Goal: Task Accomplishment & Management: Use online tool/utility

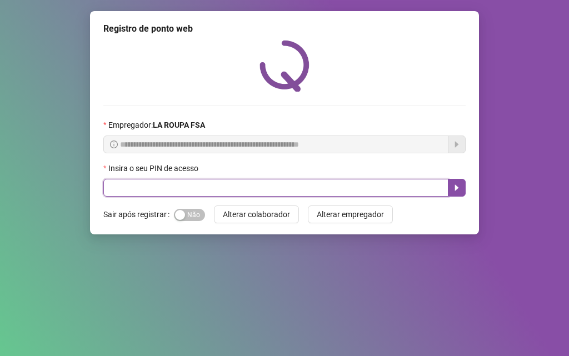
click at [193, 185] on input "text" at bounding box center [275, 188] width 345 height 18
type input "*****"
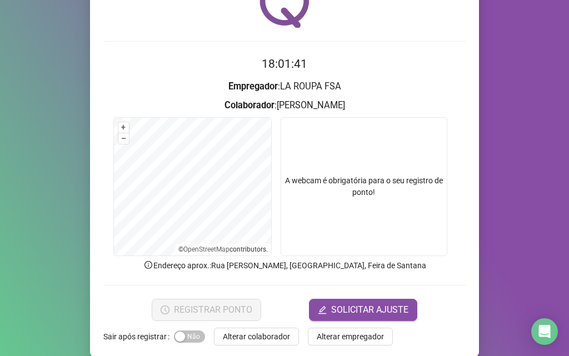
scroll to position [78, 0]
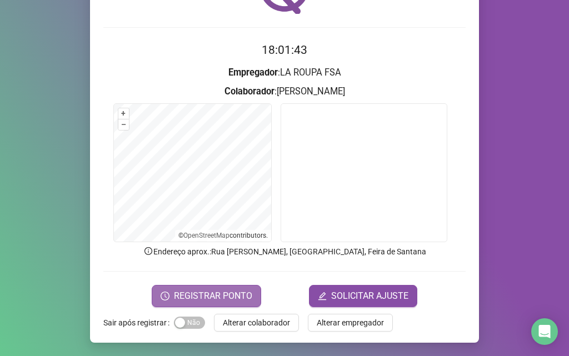
click at [200, 296] on span "REGISTRAR PONTO" at bounding box center [213, 296] width 78 height 13
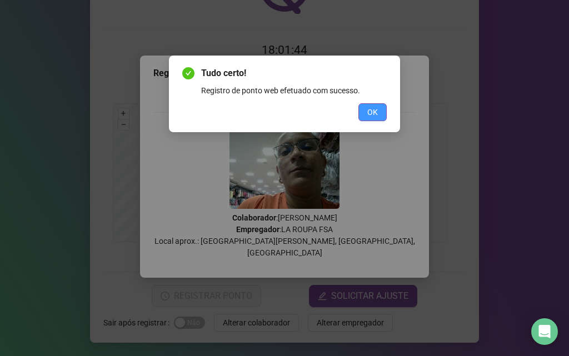
click at [375, 107] on span "OK" at bounding box center [373, 112] width 11 height 12
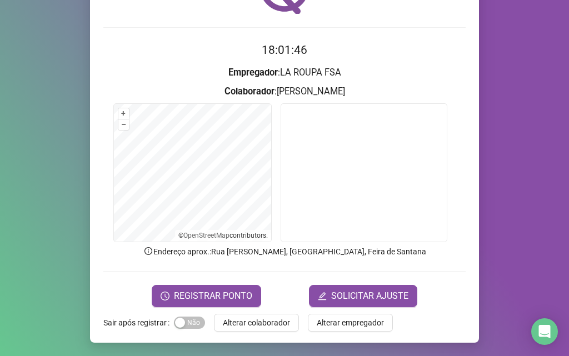
click at [230, 324] on span "Alterar colaborador" at bounding box center [256, 323] width 67 height 12
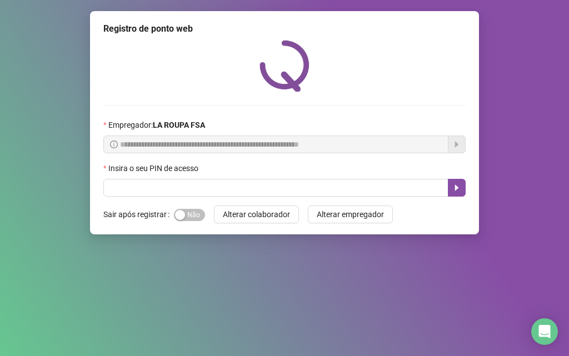
scroll to position [0, 0]
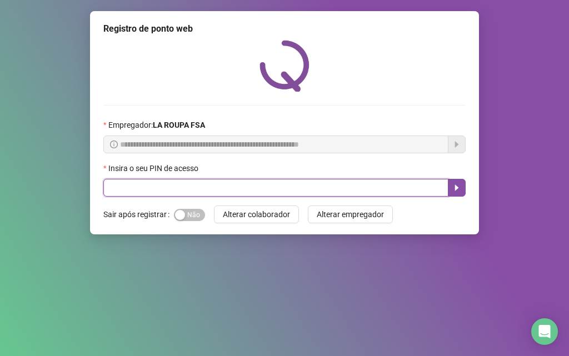
click at [236, 186] on input "text" at bounding box center [275, 188] width 345 height 18
type input "*****"
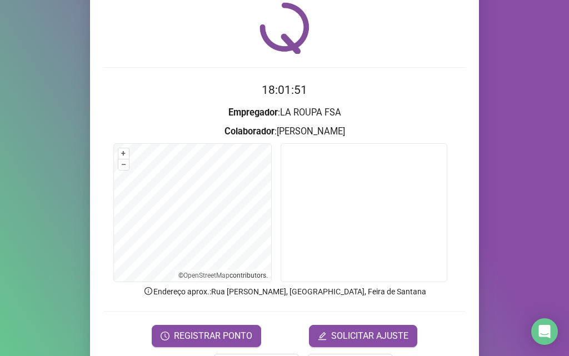
scroll to position [56, 0]
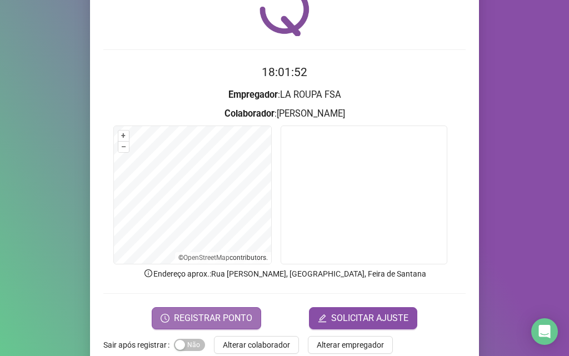
click at [209, 318] on span "REGISTRAR PONTO" at bounding box center [213, 318] width 78 height 13
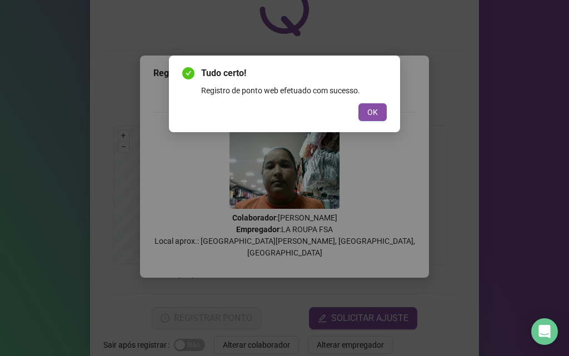
click at [379, 111] on button "OK" at bounding box center [373, 112] width 28 height 18
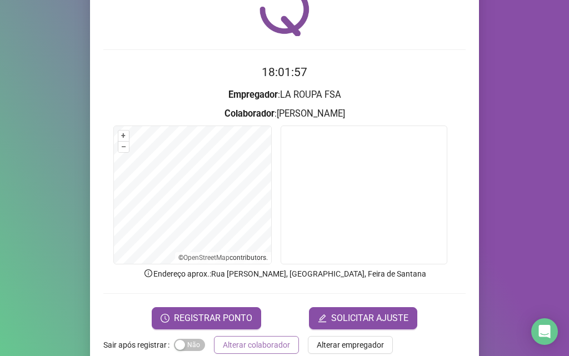
drag, startPoint x: 242, startPoint y: 346, endPoint x: 241, endPoint y: 337, distance: 9.5
click at [242, 346] on span "Alterar colaborador" at bounding box center [256, 345] width 67 height 12
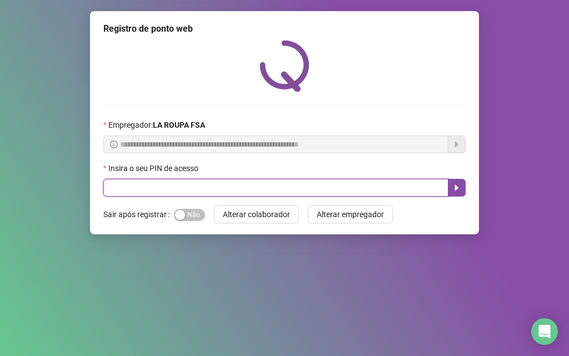
click at [187, 187] on input "text" at bounding box center [275, 188] width 345 height 18
type input "*****"
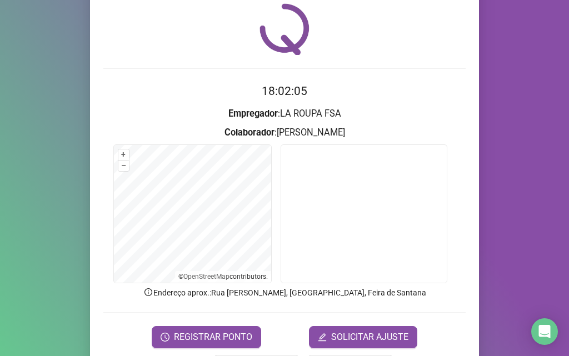
scroll to position [78, 0]
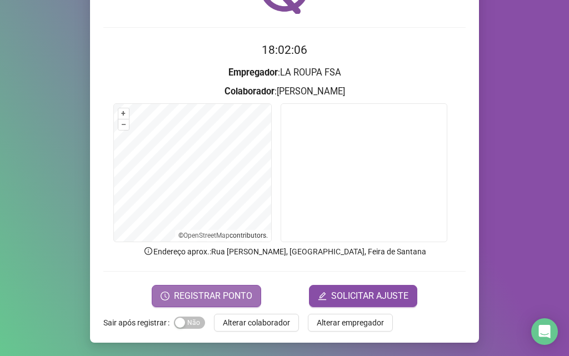
click at [204, 297] on span "REGISTRAR PONTO" at bounding box center [213, 296] width 78 height 13
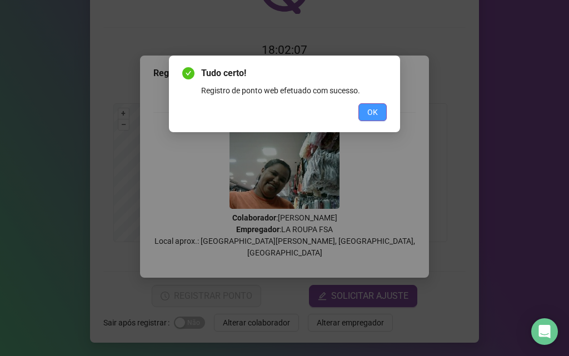
click at [373, 110] on span "OK" at bounding box center [373, 112] width 11 height 12
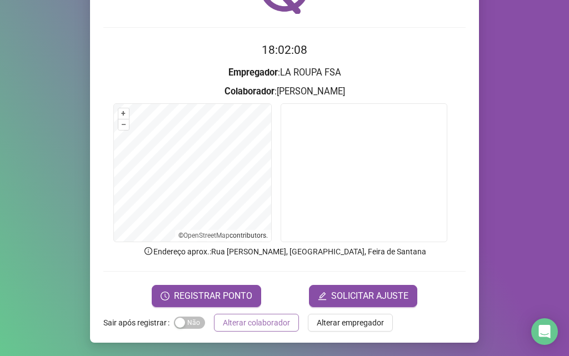
click at [224, 321] on span "Alterar colaborador" at bounding box center [256, 323] width 67 height 12
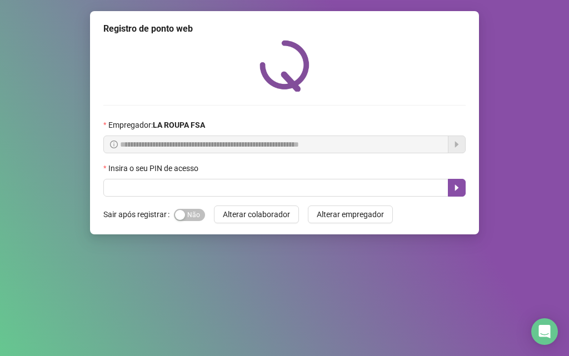
scroll to position [0, 0]
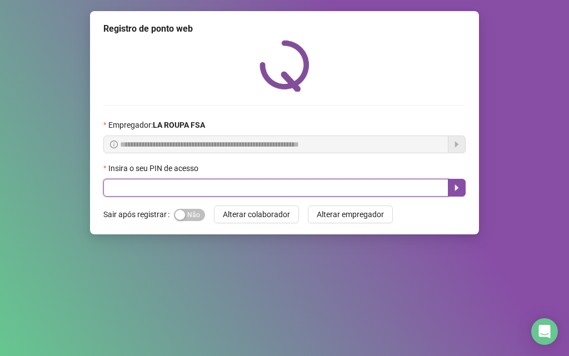
click at [193, 192] on input "text" at bounding box center [275, 188] width 345 height 18
type input "*****"
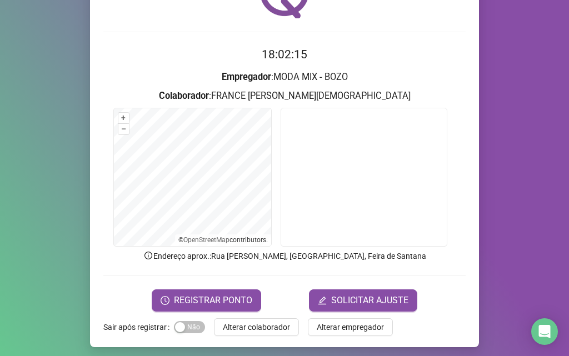
scroll to position [78, 0]
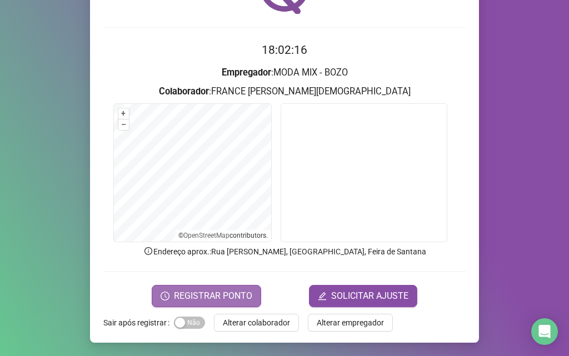
click at [236, 295] on span "REGISTRAR PONTO" at bounding box center [213, 296] width 78 height 13
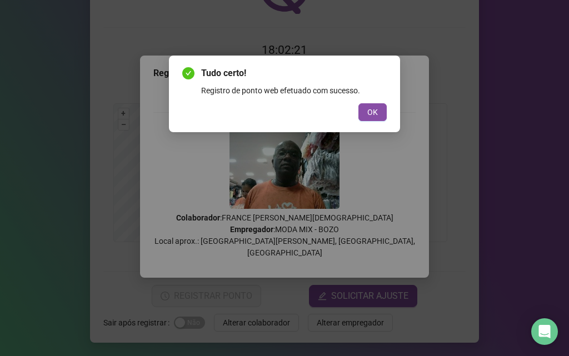
drag, startPoint x: 378, startPoint y: 112, endPoint x: 356, endPoint y: 122, distance: 23.9
click at [377, 112] on span "OK" at bounding box center [373, 112] width 11 height 12
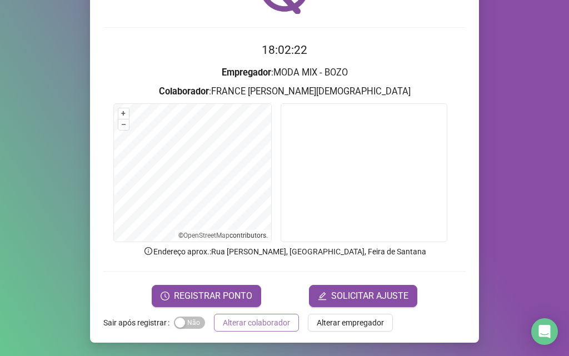
click at [245, 323] on span "Alterar colaborador" at bounding box center [256, 323] width 67 height 12
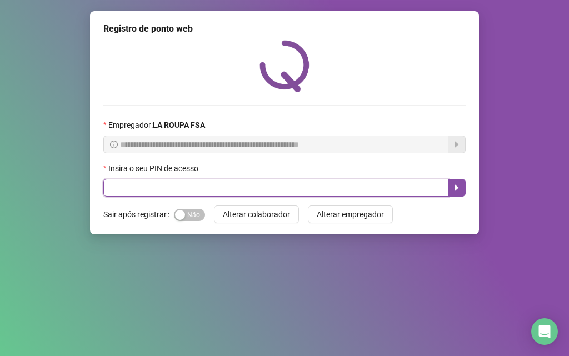
click at [226, 187] on input "text" at bounding box center [275, 188] width 345 height 18
type input "*****"
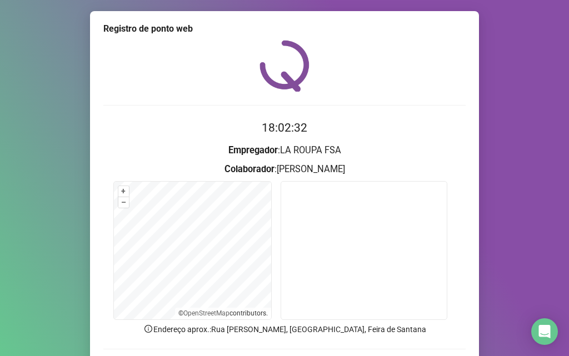
scroll to position [56, 0]
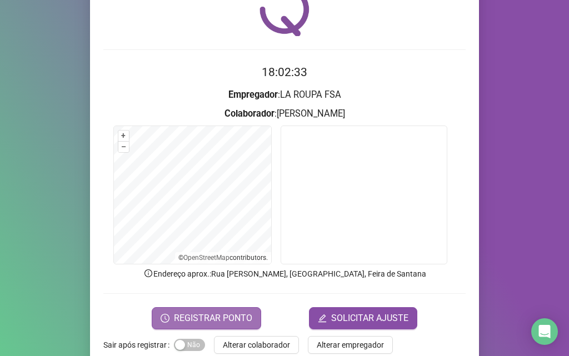
click at [217, 317] on span "REGISTRAR PONTO" at bounding box center [213, 318] width 78 height 13
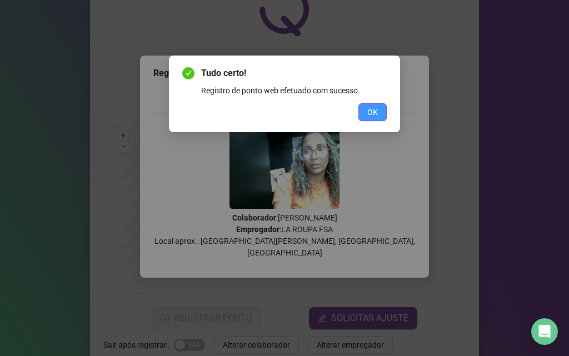
click at [377, 108] on button "OK" at bounding box center [373, 112] width 28 height 18
